Goal: Transaction & Acquisition: Purchase product/service

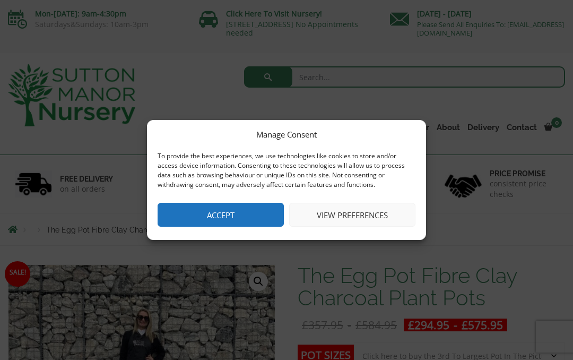
click at [236, 215] on button "Accept" at bounding box center [221, 215] width 126 height 24
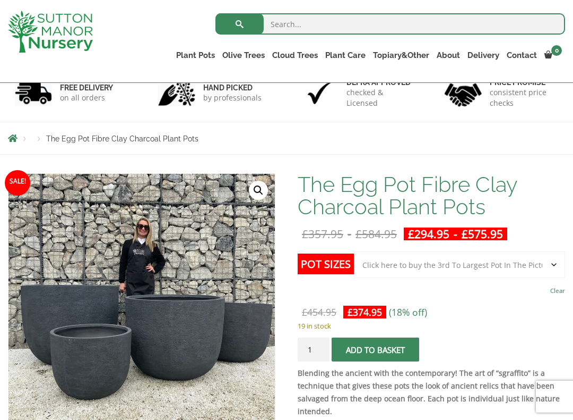
scroll to position [24, 0]
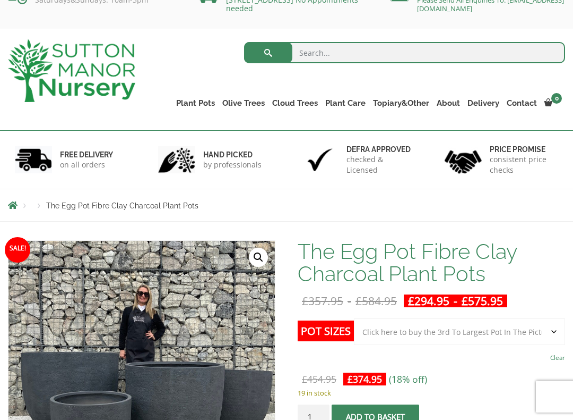
click at [0, 0] on link "The Amalfi Pots" at bounding box center [0, 0] width 0 height 0
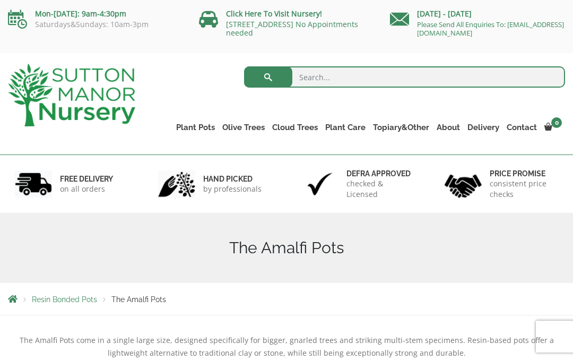
click at [0, 0] on link "The Milan Pots" at bounding box center [0, 0] width 0 height 0
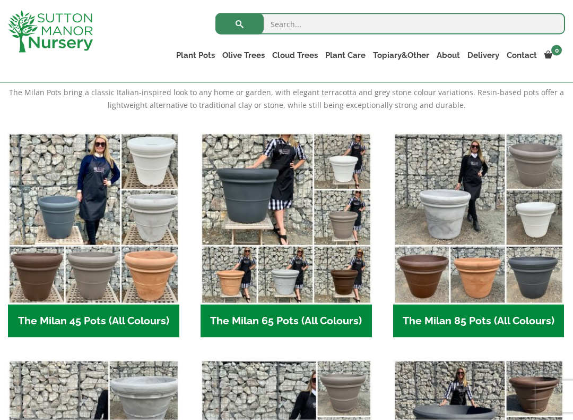
scroll to position [229, 0]
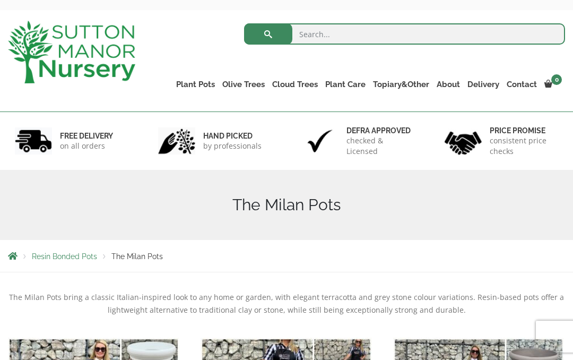
scroll to position [0, 0]
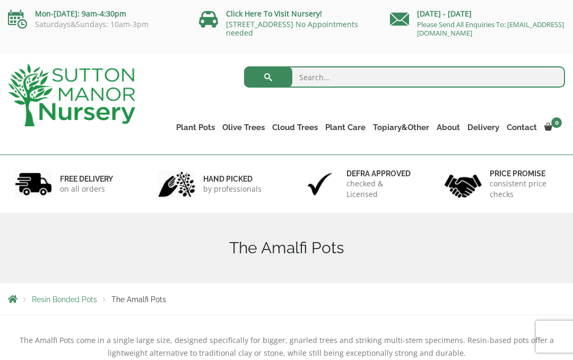
click at [0, 0] on link "The Capri Pots" at bounding box center [0, 0] width 0 height 0
click at [0, 0] on link "The Brunello Pots" at bounding box center [0, 0] width 0 height 0
click at [0, 0] on link "The Venice Cube Pots" at bounding box center [0, 0] width 0 height 0
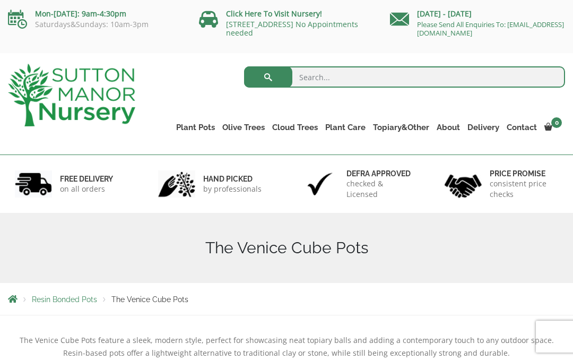
click at [0, 0] on link "The Barolo Pots" at bounding box center [0, 0] width 0 height 0
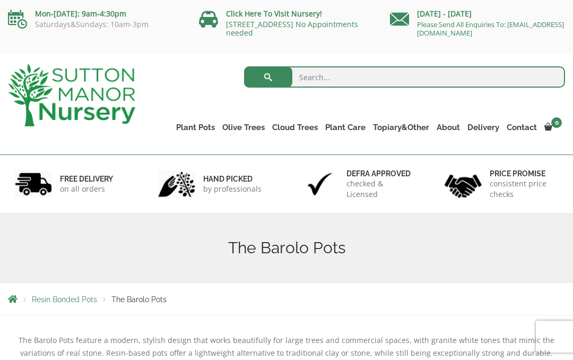
click at [0, 0] on link "The Rome Bowl" at bounding box center [0, 0] width 0 height 0
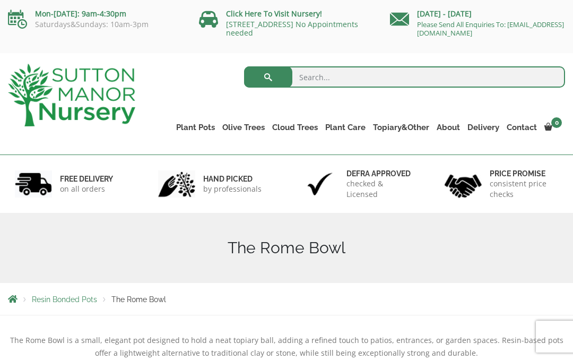
click at [0, 0] on link "The Olive Jar" at bounding box center [0, 0] width 0 height 0
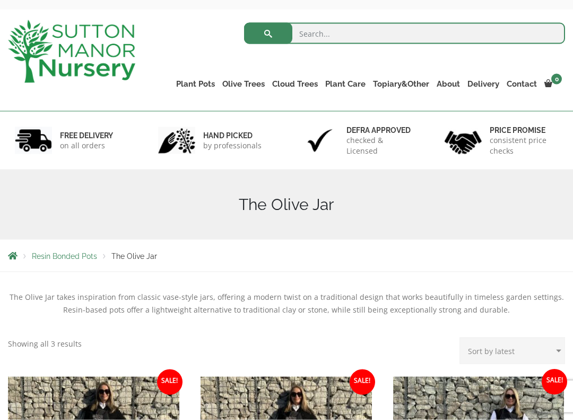
scroll to position [44, 0]
click at [198, 83] on link "Plant Pots" at bounding box center [196, 83] width 46 height 15
click at [0, 0] on link "The Sicilian Pots" at bounding box center [0, 0] width 0 height 0
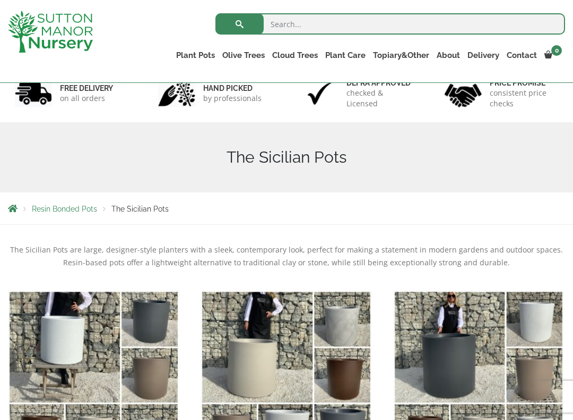
scroll to position [71, 0]
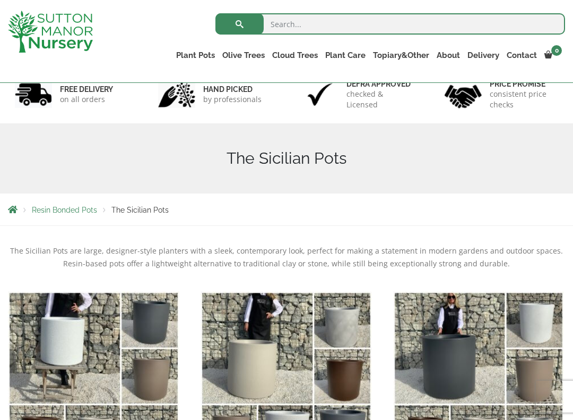
click at [200, 52] on link "Plant Pots" at bounding box center [196, 55] width 46 height 15
click at [0, 0] on link "The Mediterranean Pots" at bounding box center [0, 0] width 0 height 0
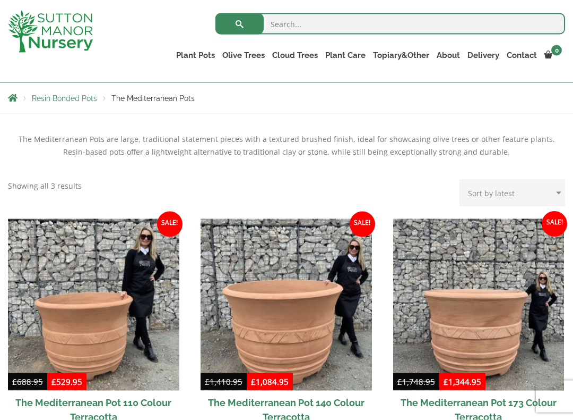
scroll to position [163, 0]
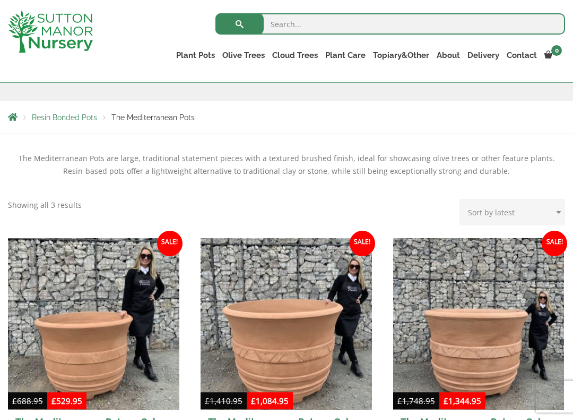
click at [0, 0] on link "The Pompei Pots" at bounding box center [0, 0] width 0 height 0
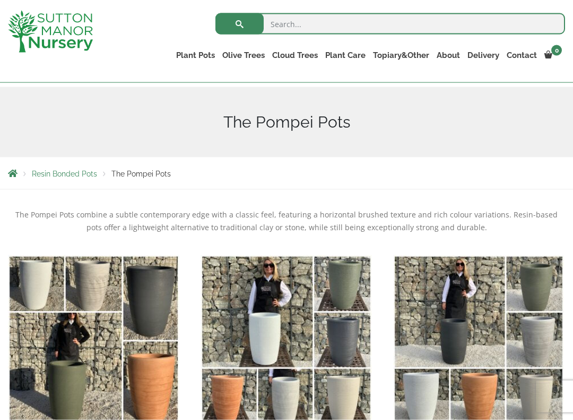
scroll to position [106, 0]
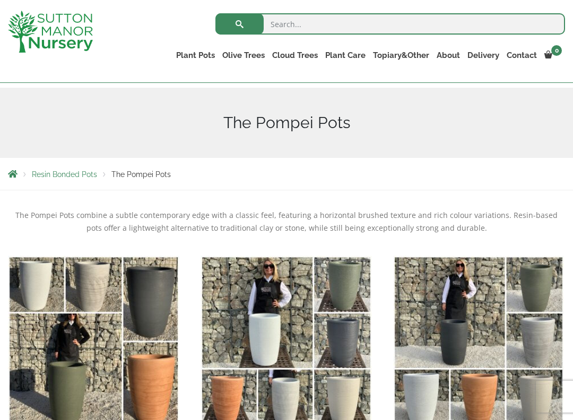
click at [207, 54] on link "Plant Pots" at bounding box center [196, 55] width 46 height 15
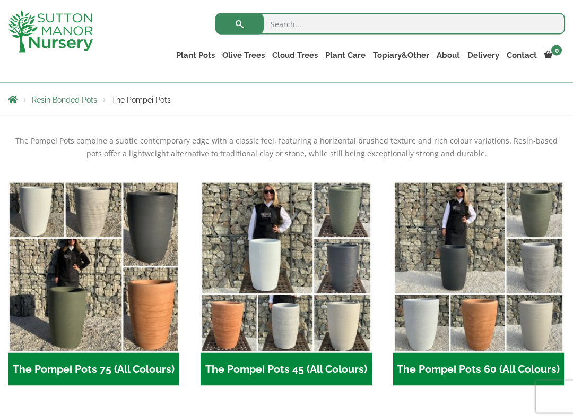
scroll to position [181, 0]
click at [207, 53] on link "Plant Pots" at bounding box center [196, 55] width 46 height 15
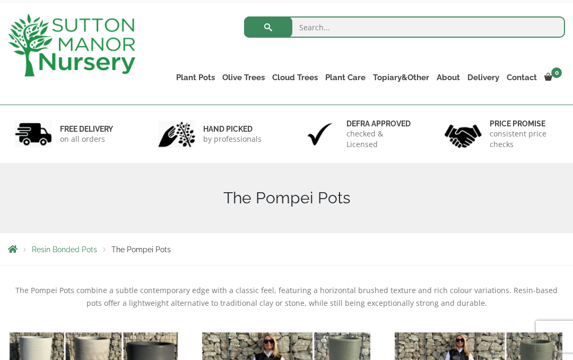
scroll to position [0, 0]
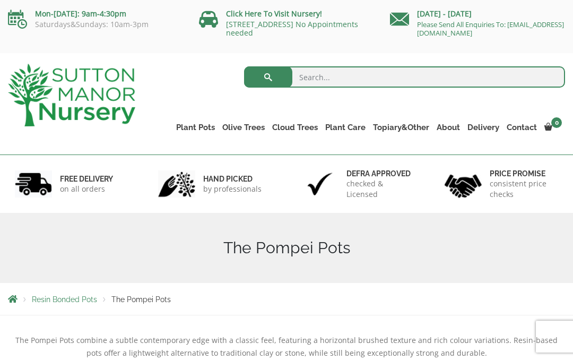
click at [0, 0] on link "The Amalfi Pots" at bounding box center [0, 0] width 0 height 0
click at [0, 0] on link "The Milan Pots" at bounding box center [0, 0] width 0 height 0
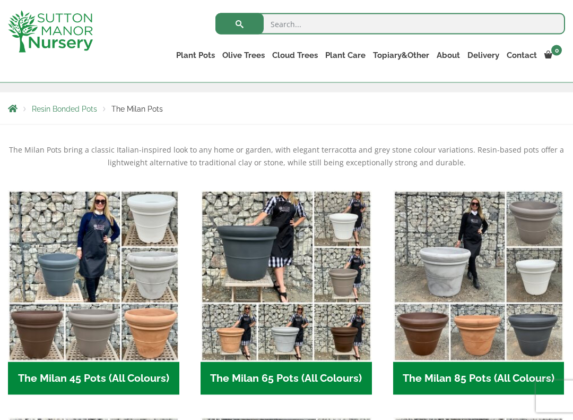
scroll to position [172, 0]
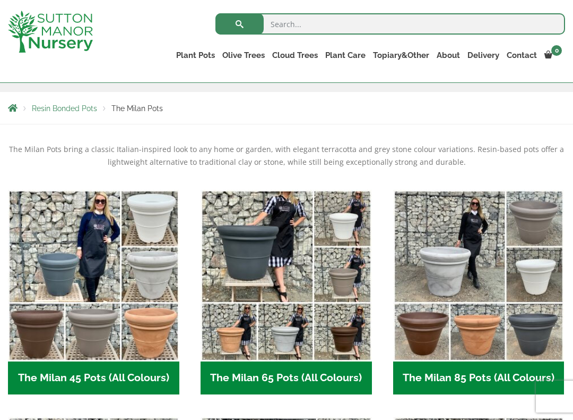
click at [0, 0] on link "The Capri Pots" at bounding box center [0, 0] width 0 height 0
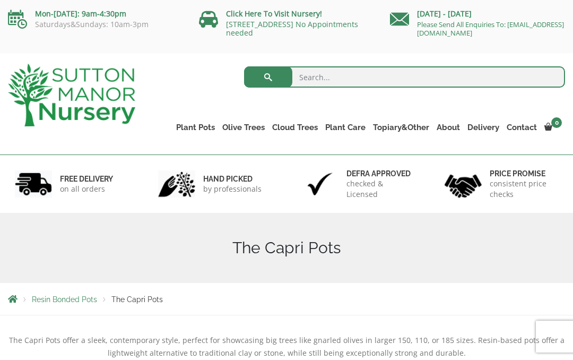
click at [0, 0] on link "The Brunello Pots" at bounding box center [0, 0] width 0 height 0
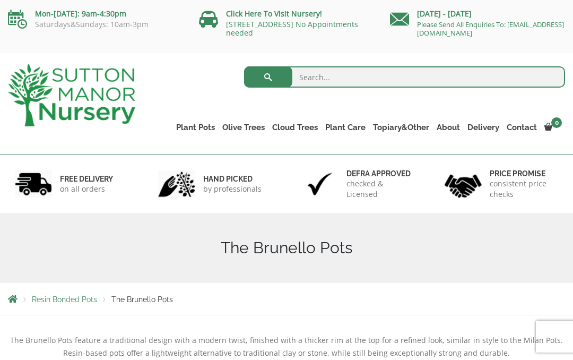
click at [0, 0] on link "The Milan Pots" at bounding box center [0, 0] width 0 height 0
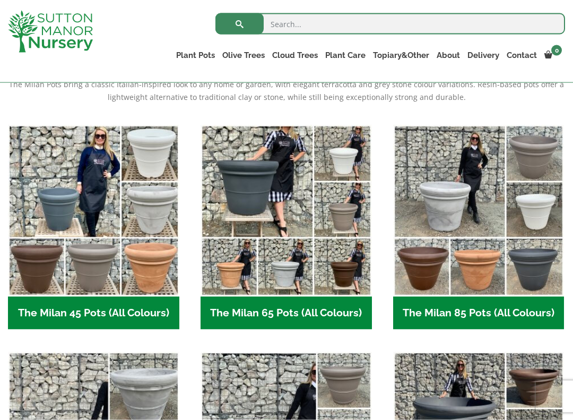
scroll to position [237, 0]
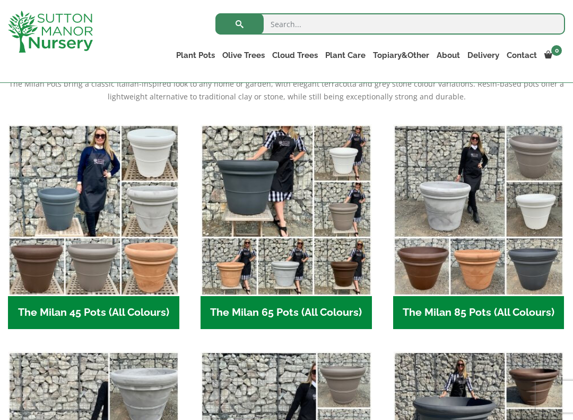
click at [265, 188] on img "Visit product category The Milan 65 Pots (All Colours)" at bounding box center [287, 210] width 172 height 172
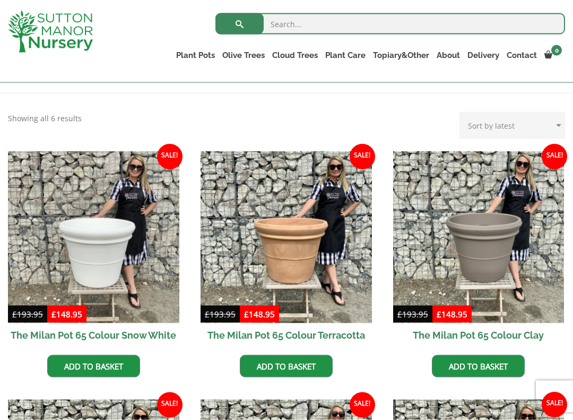
scroll to position [203, 0]
click at [296, 261] on img at bounding box center [287, 237] width 172 height 172
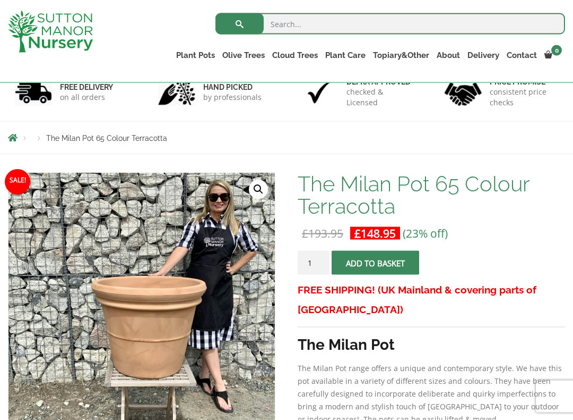
scroll to position [73, 0]
click at [370, 265] on button "Add to basket" at bounding box center [376, 262] width 88 height 24
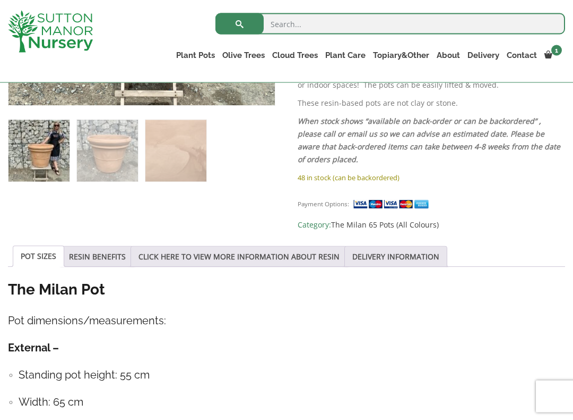
scroll to position [456, 0]
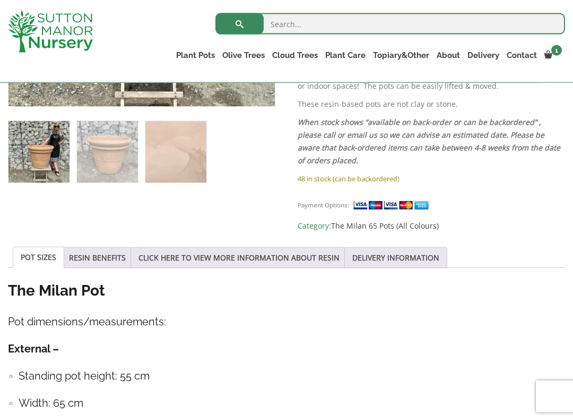
click at [401, 253] on link "DELIVERY INFORMATION" at bounding box center [396, 257] width 87 height 20
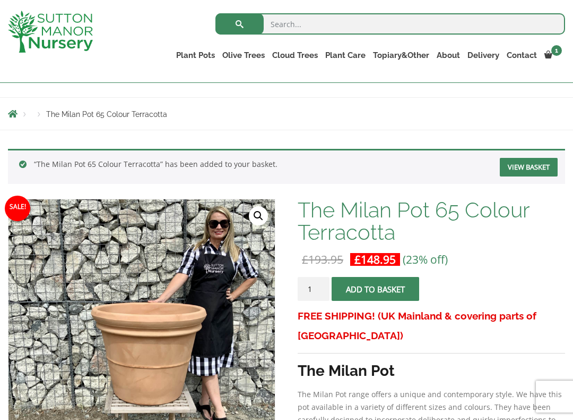
scroll to position [96, 0]
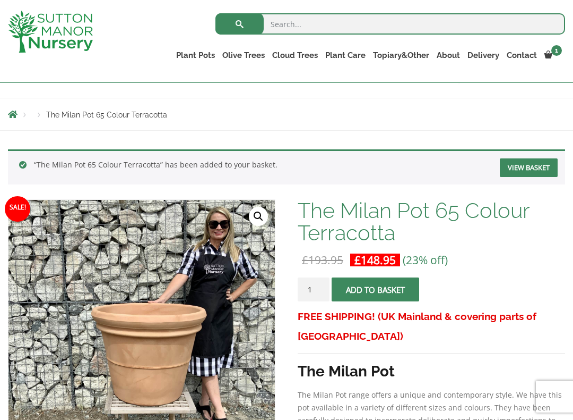
click at [525, 169] on link "View basket" at bounding box center [529, 167] width 58 height 19
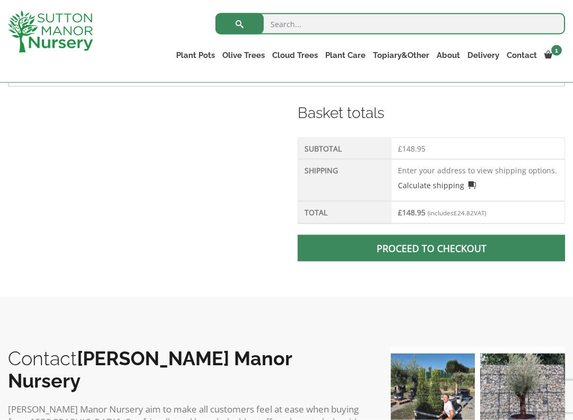
scroll to position [429, 0]
click at [432, 247] on span at bounding box center [432, 247] width 0 height 0
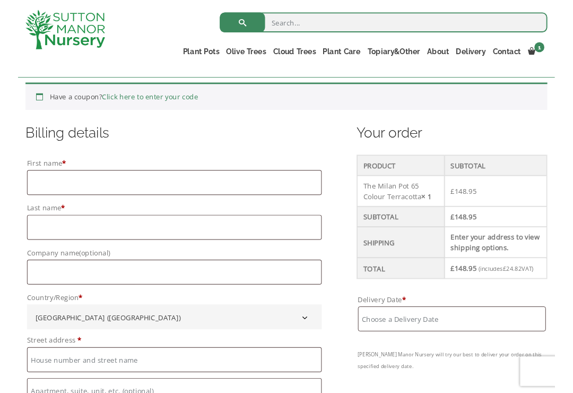
scroll to position [230, 0]
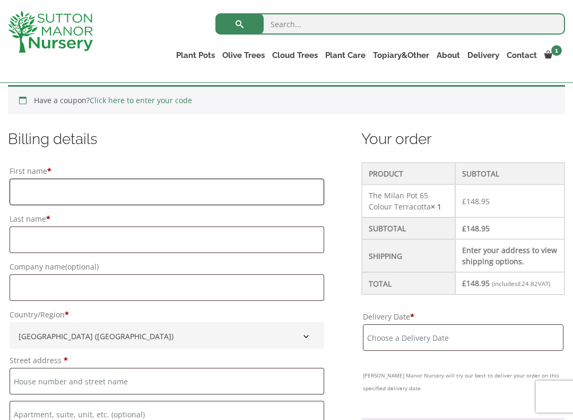
click at [78, 190] on input "First name *" at bounding box center [167, 191] width 315 height 27
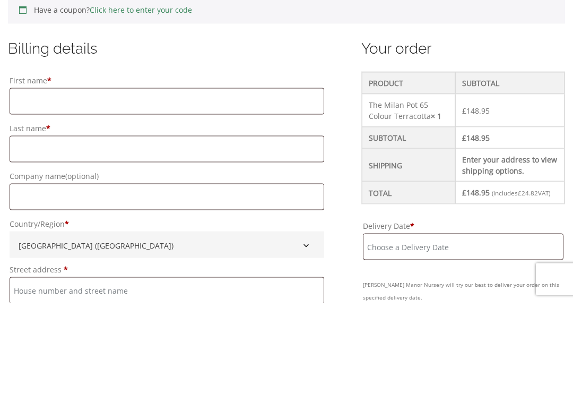
type input "[PERSON_NAME]"
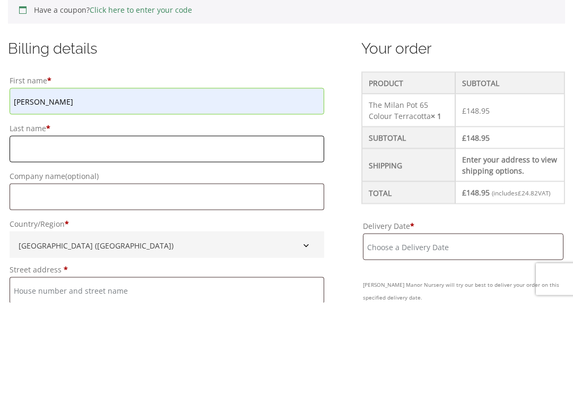
type input "Brake"
type input "Ingleside, [GEOGRAPHIC_DATA],"
type input "[PERSON_NAME]"
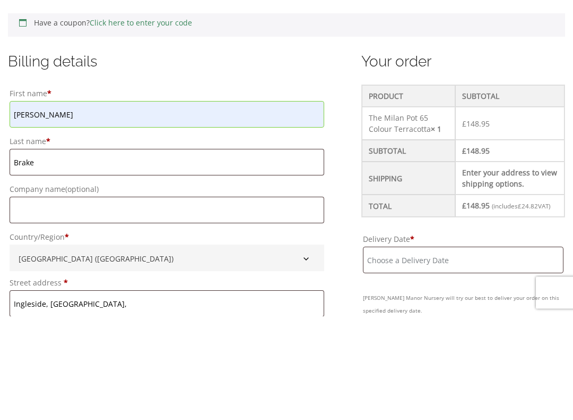
scroll to position [321, 0]
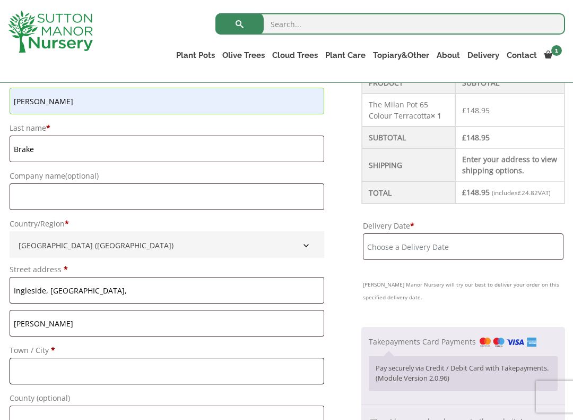
type input "[PERSON_NAME]"
type input "Wilts"
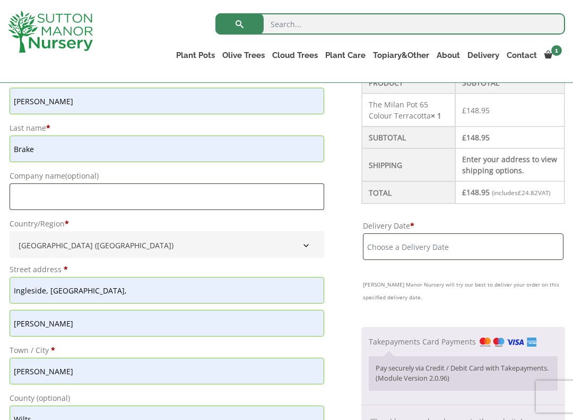
type input "BA14 6QD"
type input "07970624599"
type input "[EMAIL_ADDRESS][DOMAIN_NAME]"
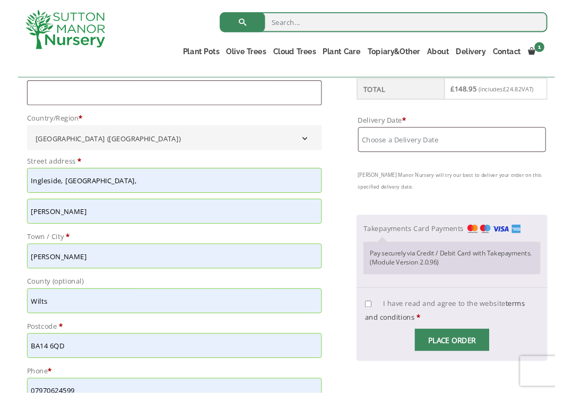
scroll to position [423, 0]
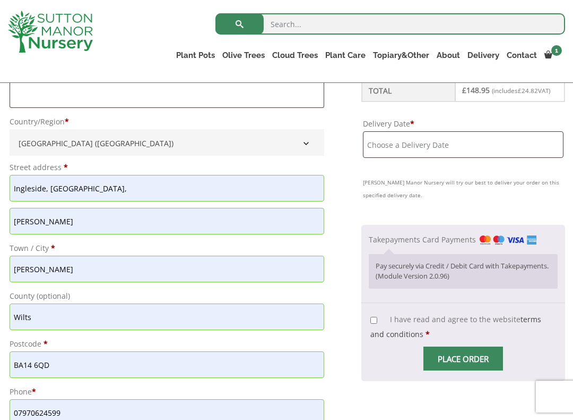
click at [89, 227] on input "[PERSON_NAME]" at bounding box center [167, 221] width 315 height 27
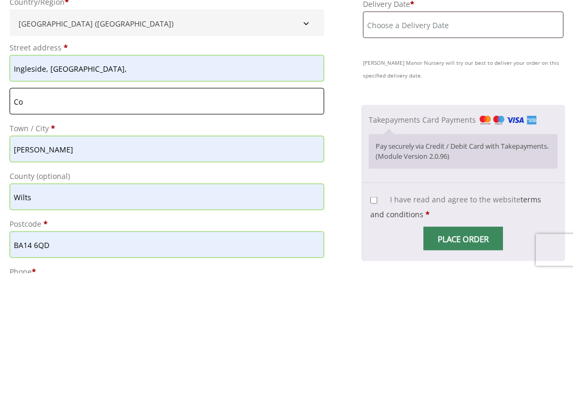
type input "C"
type input "S"
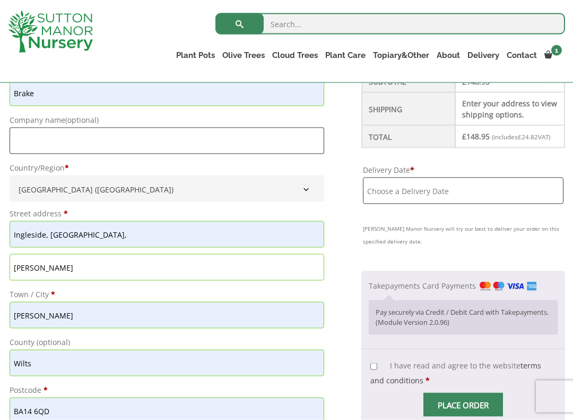
scroll to position [377, 0]
type input "[PERSON_NAME]"
click at [466, 192] on input "Delivery Date *" at bounding box center [463, 190] width 201 height 27
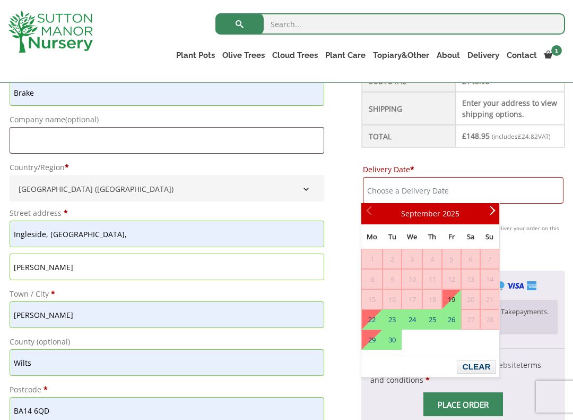
click at [461, 301] on link "19" at bounding box center [452, 298] width 18 height 19
type input "[DATE]"
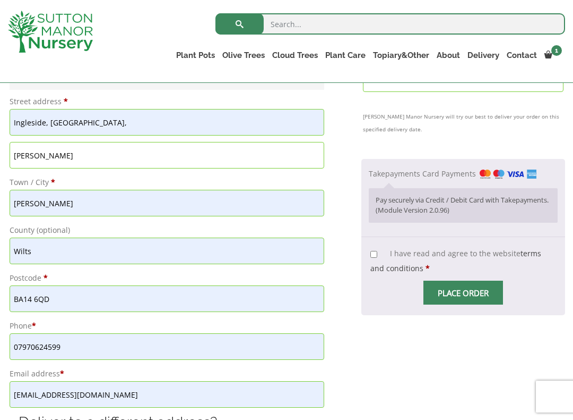
scroll to position [495, 0]
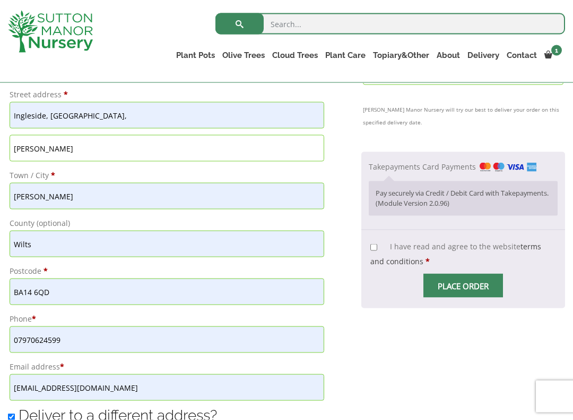
click at [377, 246] on input "I have read and agree to the website terms and conditions *" at bounding box center [374, 247] width 7 height 7
checkbox input "true"
click at [457, 285] on input "Place order" at bounding box center [464, 285] width 80 height 24
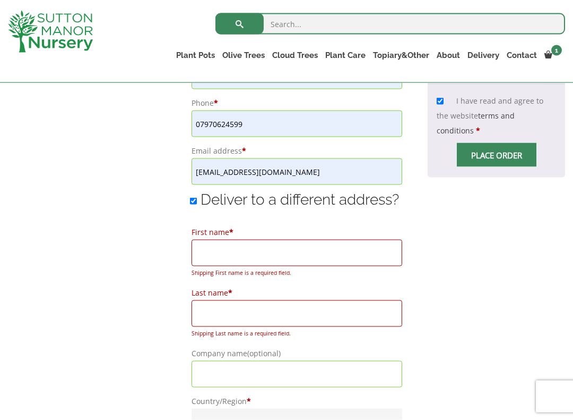
scroll to position [715, 0]
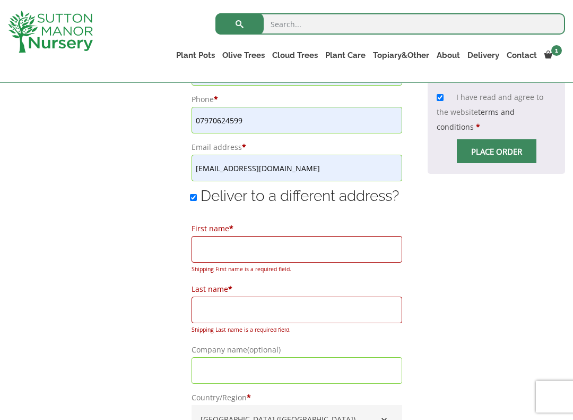
click at [192, 201] on input "Deliver to a different address?" at bounding box center [193, 197] width 7 height 7
checkbox input "false"
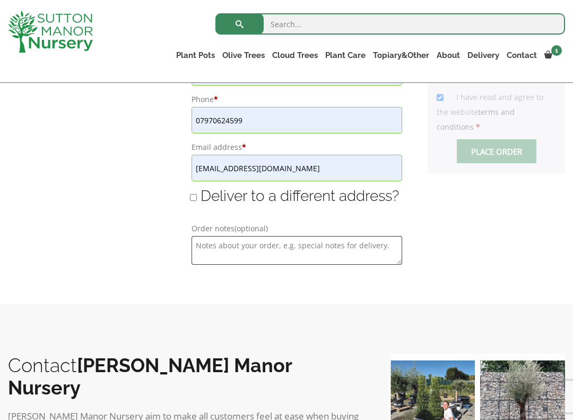
type input "[DATE]"
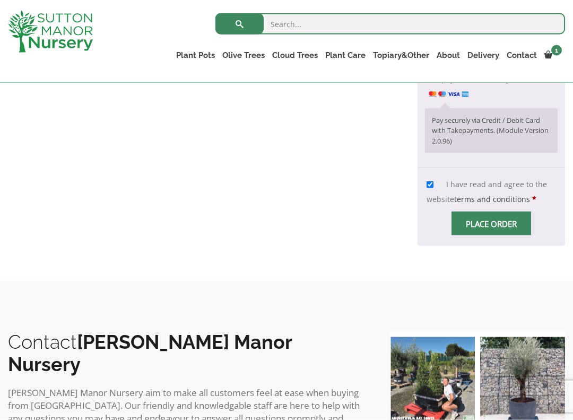
scroll to position [926, 0]
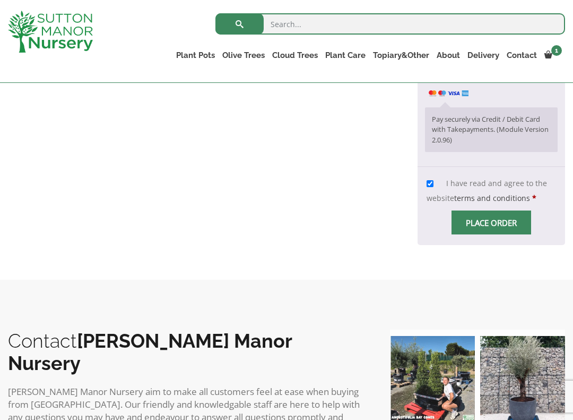
click at [482, 215] on input "Place order" at bounding box center [492, 222] width 80 height 24
